Goal: Information Seeking & Learning: Learn about a topic

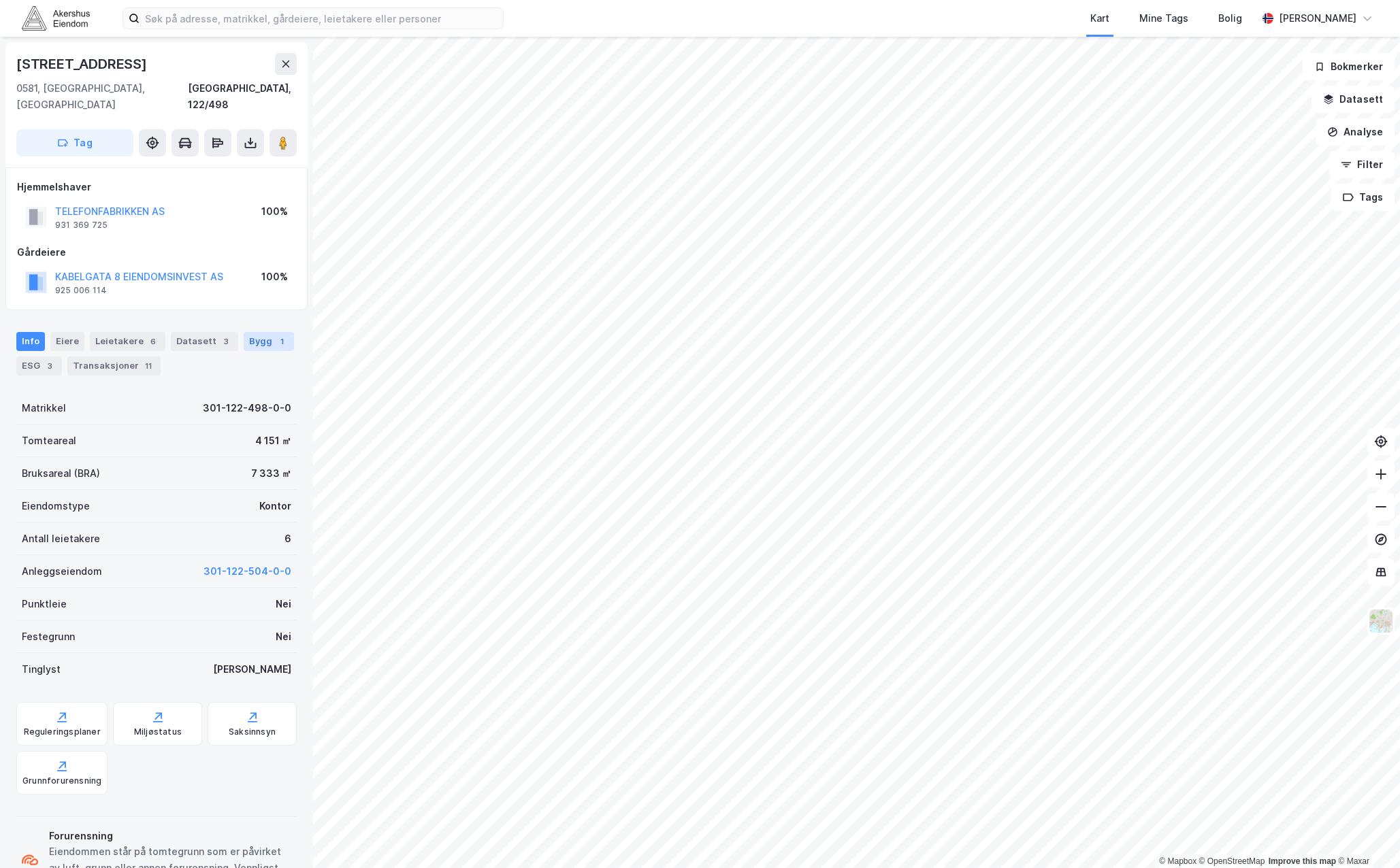
click at [244, 332] on div "Bygg 1" at bounding box center [269, 341] width 50 height 19
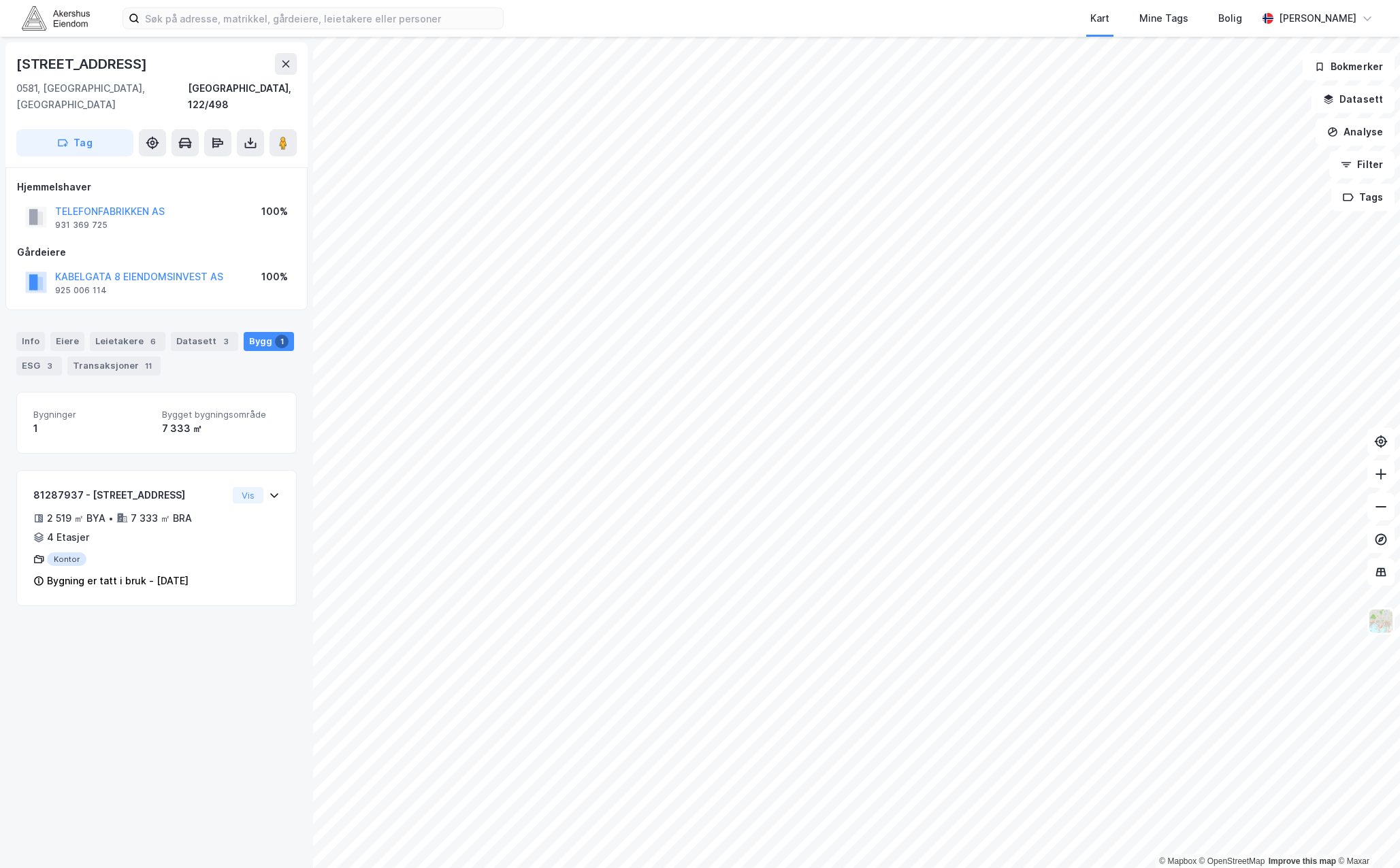
click at [102, 591] on div "[STREET_ADDRESS][GEOGRAPHIC_DATA] Tag Hjemmelshaver TELEFONFABRIKKEN AS 931 369…" at bounding box center [157, 452] width 313 height 832
click at [196, 554] on div "81287937 - [STREET_ADDRESS] 2 519 ㎡ BYA • 7 333 ㎡ BRA • 4 Etasjer Kontor Bygnin…" at bounding box center [130, 538] width 194 height 102
